Goal: Information Seeking & Learning: Learn about a topic

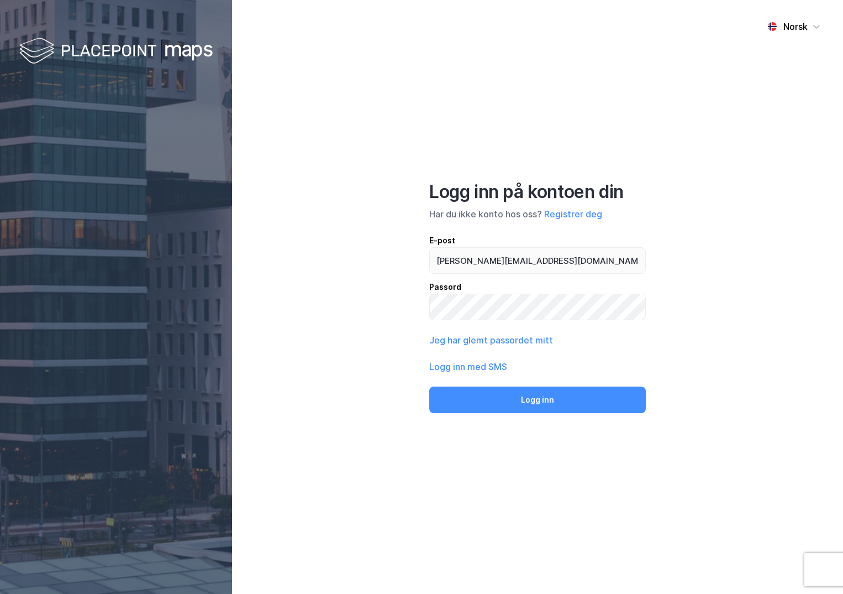
type input "[PERSON_NAME][EMAIL_ADDRESS][DOMAIN_NAME]"
click at [429, 386] on button "Logg inn" at bounding box center [537, 399] width 217 height 27
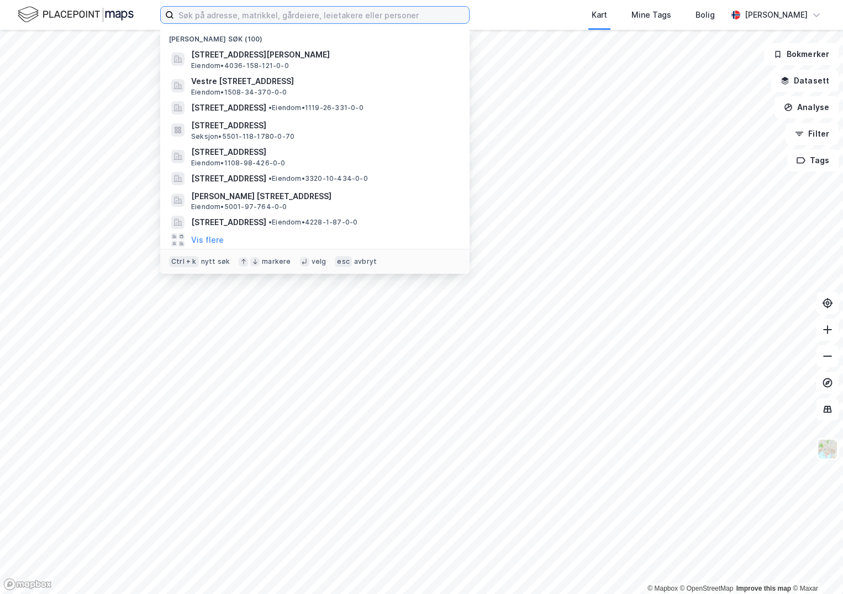
click at [247, 19] on input at bounding box center [321, 15] width 295 height 17
paste input "4220-69/204/0/0"
type input "4220-69/204/0/0"
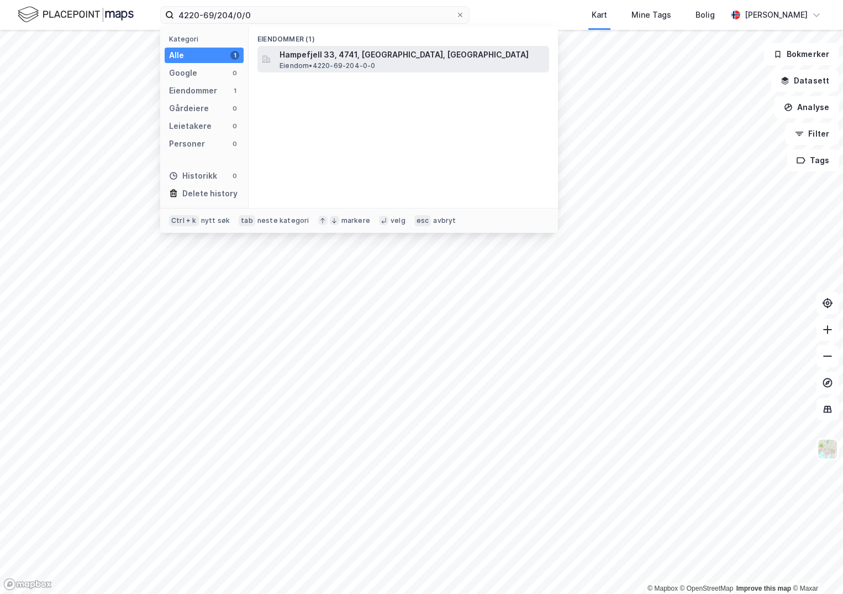
click at [308, 49] on span "Hampefjell 33, 4741, [GEOGRAPHIC_DATA], [GEOGRAPHIC_DATA]" at bounding box center [412, 54] width 265 height 13
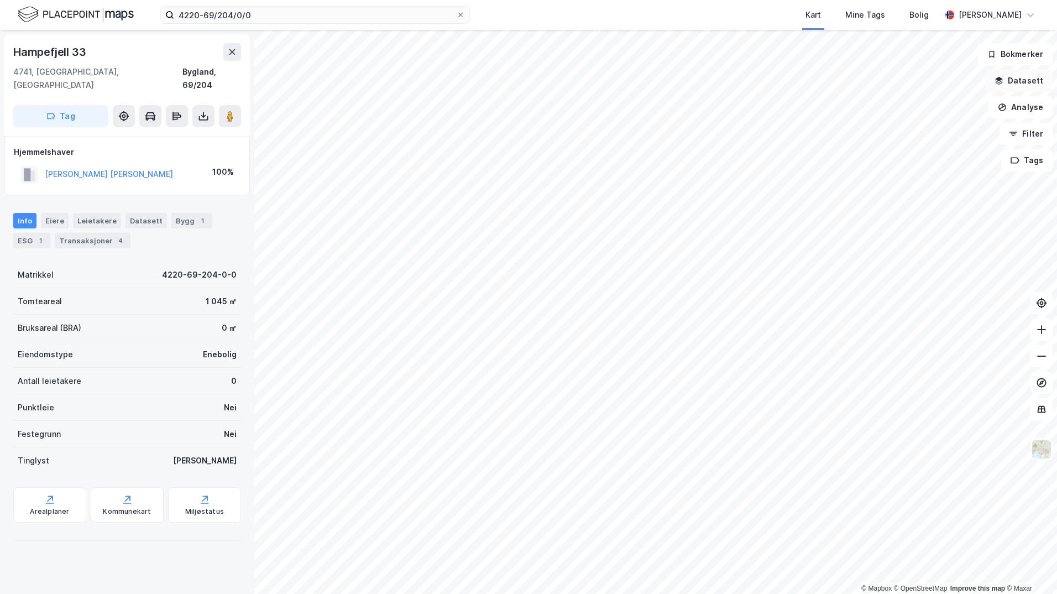
click at [843, 77] on button "Datasett" at bounding box center [1018, 81] width 67 height 22
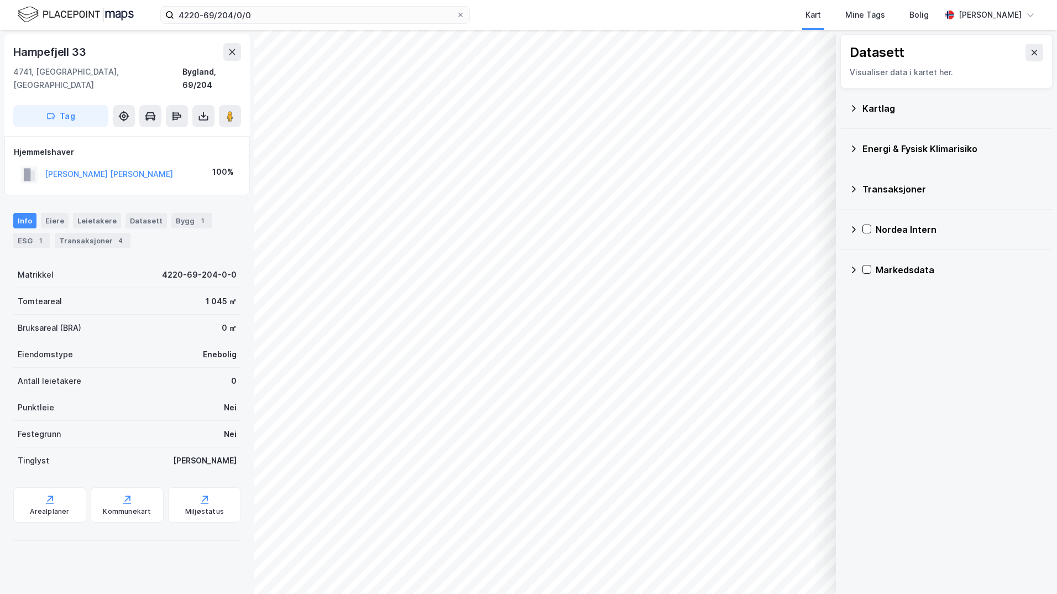
click at [843, 106] on div "Kartlag" at bounding box center [952, 108] width 181 height 13
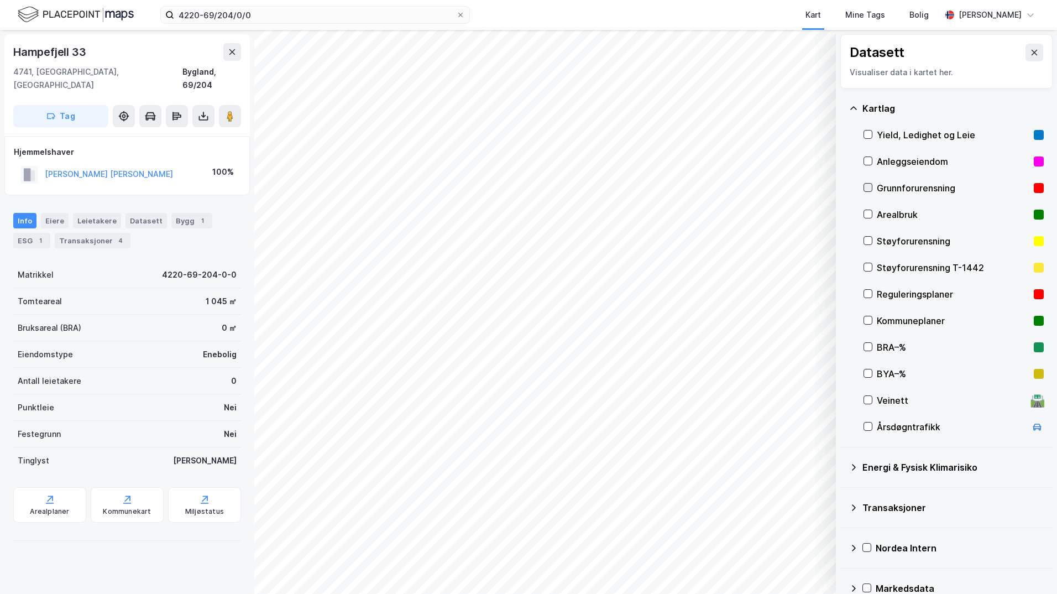
click at [843, 190] on icon at bounding box center [868, 187] width 8 height 8
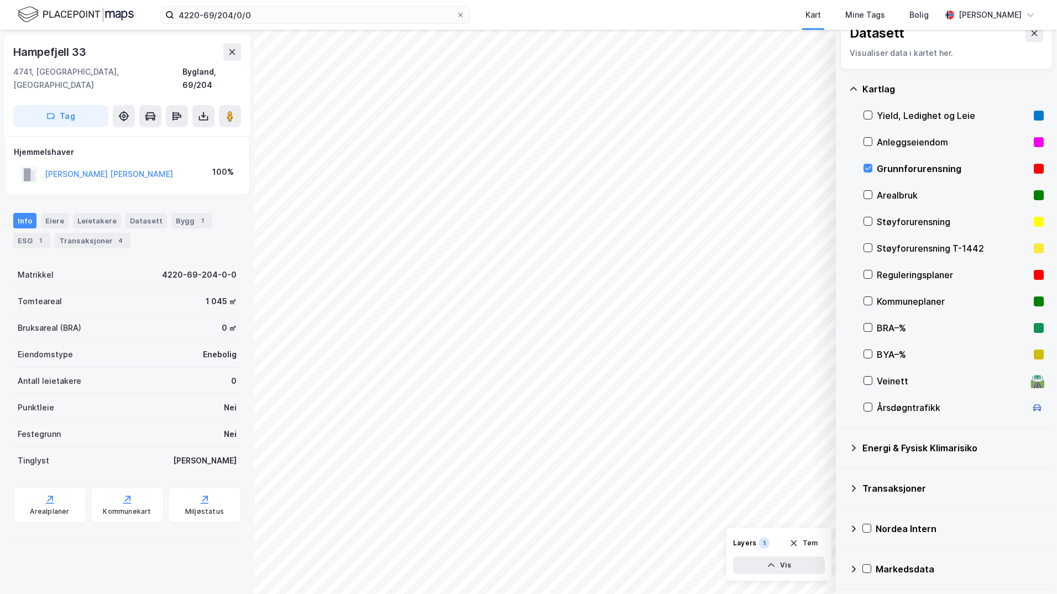
click at [843, 446] on icon at bounding box center [853, 447] width 9 height 9
click at [843, 474] on div at bounding box center [881, 473] width 9 height 9
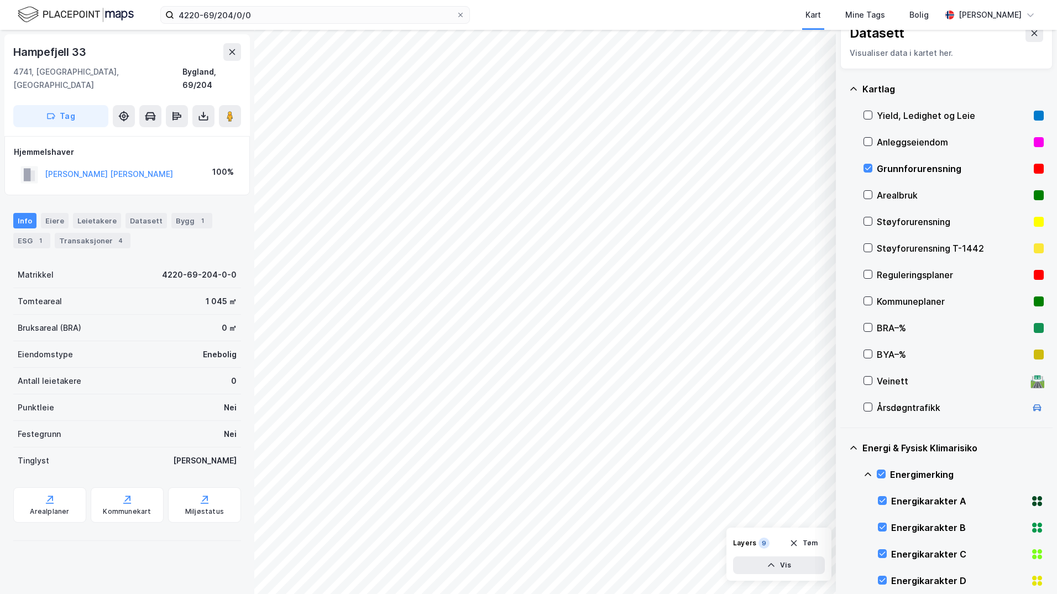
click at [843, 471] on icon at bounding box center [867, 474] width 9 height 9
click at [843, 527] on icon at bounding box center [881, 527] width 8 height 8
click at [843, 527] on icon at bounding box center [867, 527] width 9 height 9
click at [843, 552] on icon at bounding box center [881, 553] width 8 height 8
click at [843, 550] on icon at bounding box center [867, 553] width 9 height 9
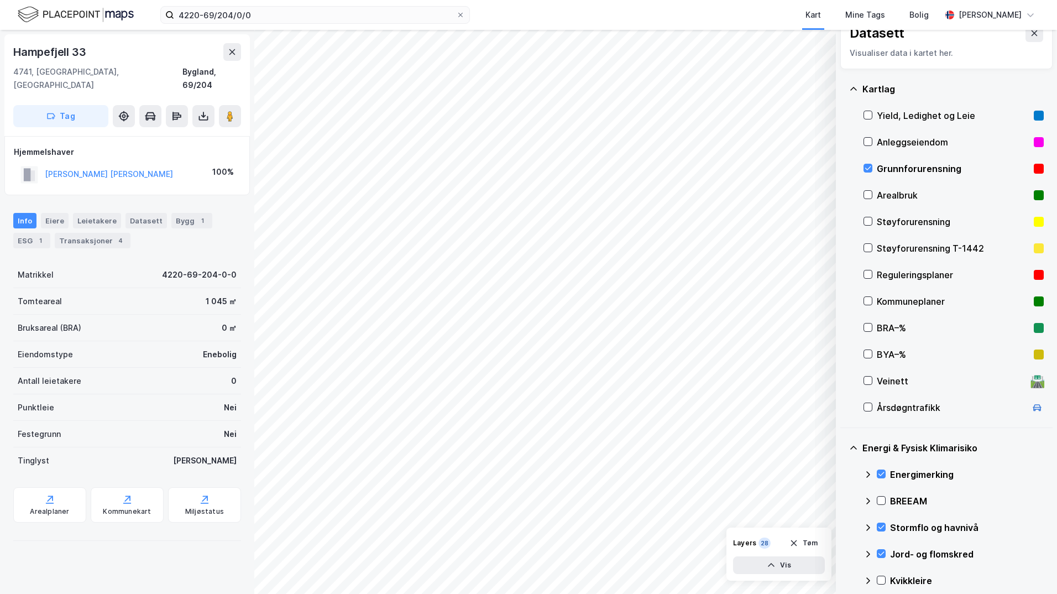
scroll to position [75, 0]
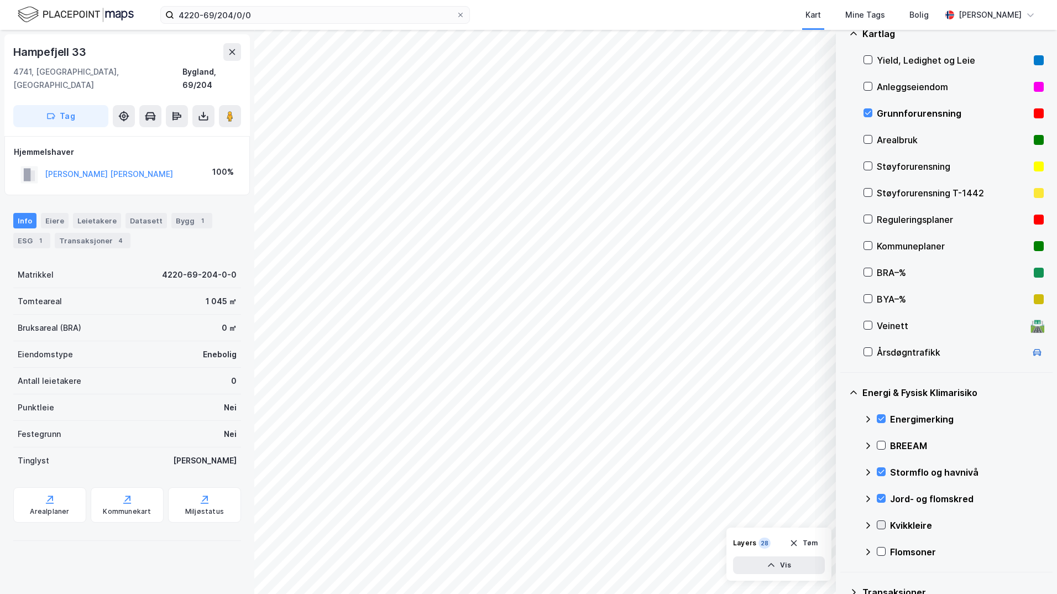
click at [843, 521] on icon at bounding box center [881, 525] width 8 height 8
click at [843, 523] on icon at bounding box center [867, 525] width 7 height 4
click at [843, 551] on icon at bounding box center [881, 551] width 6 height 4
click at [843, 552] on icon at bounding box center [867, 551] width 9 height 9
